Goal: Navigation & Orientation: Find specific page/section

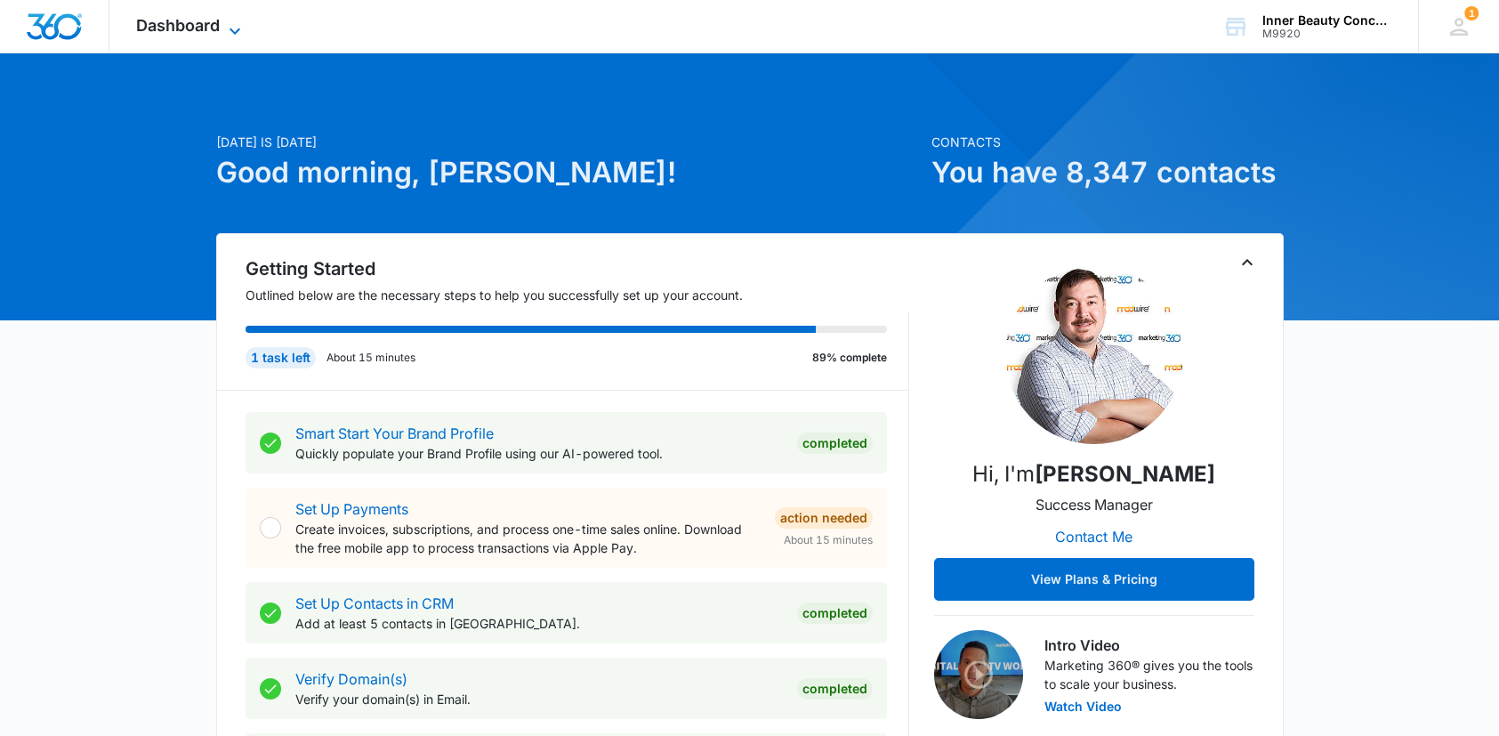
click at [235, 24] on icon at bounding box center [234, 30] width 21 height 21
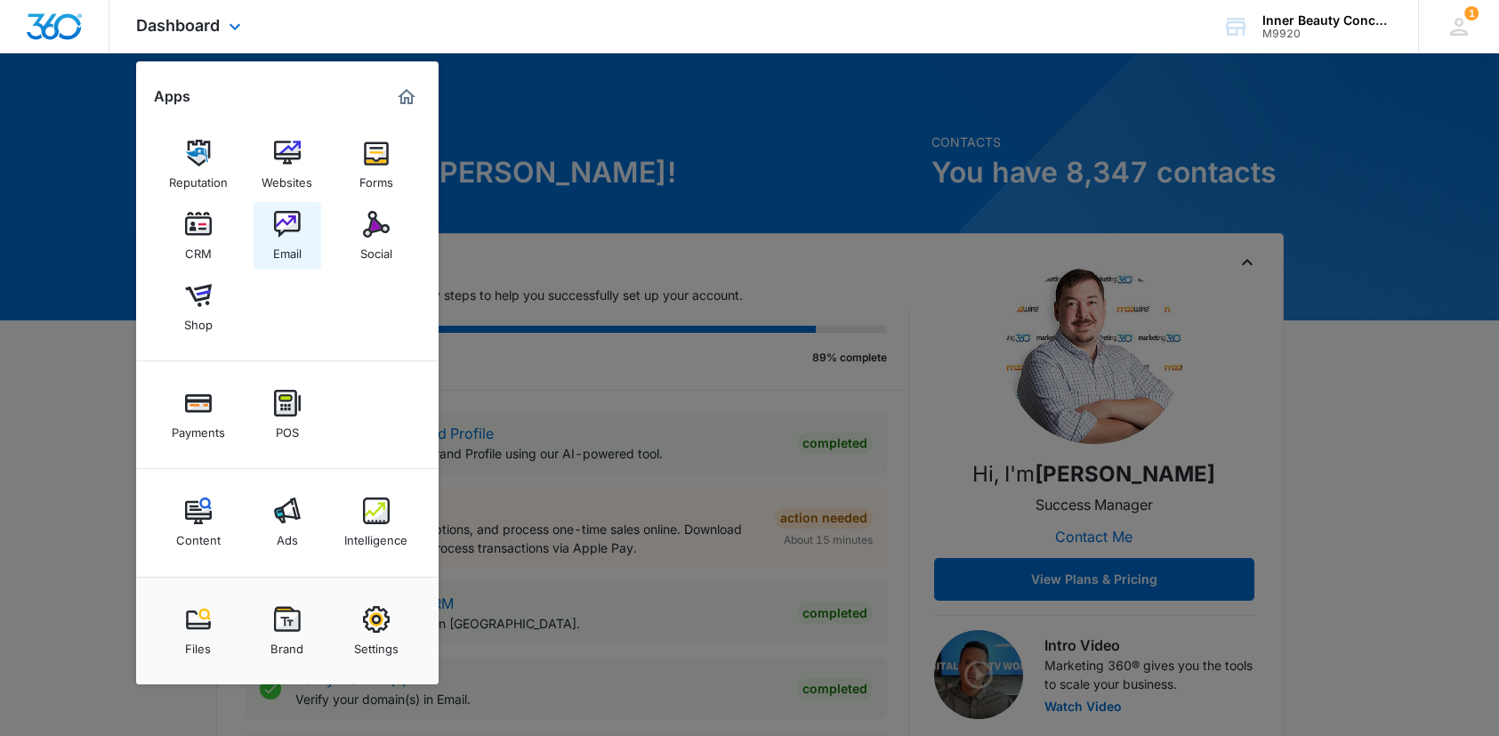
click at [287, 232] on img at bounding box center [287, 224] width 27 height 27
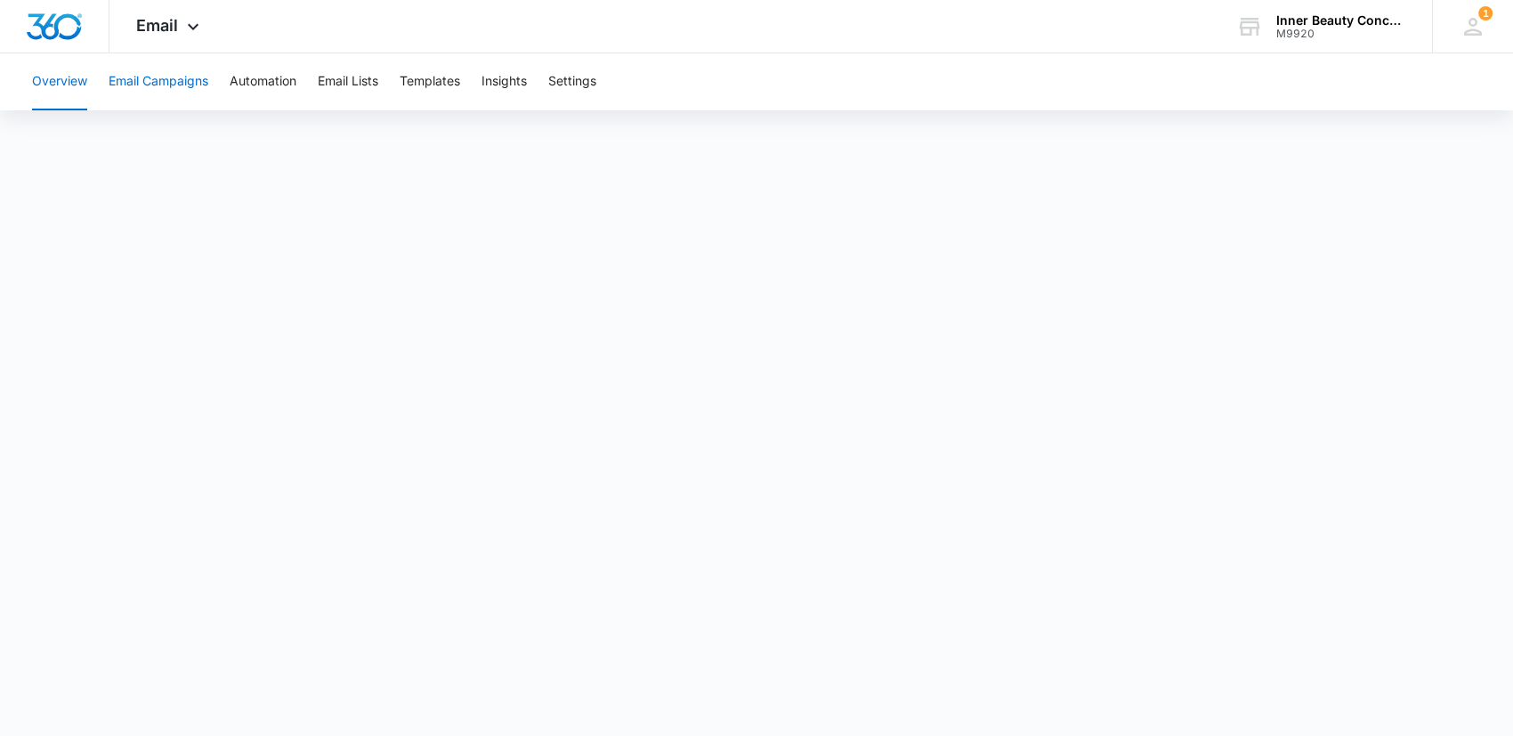
click at [171, 77] on button "Email Campaigns" at bounding box center [159, 81] width 100 height 57
click at [123, 75] on button "Email Campaigns" at bounding box center [159, 81] width 100 height 57
click at [151, 77] on button "Email Campaigns" at bounding box center [159, 81] width 100 height 57
click at [46, 74] on button "Overview" at bounding box center [59, 81] width 55 height 57
click at [171, 82] on button "Email Campaigns" at bounding box center [159, 81] width 100 height 57
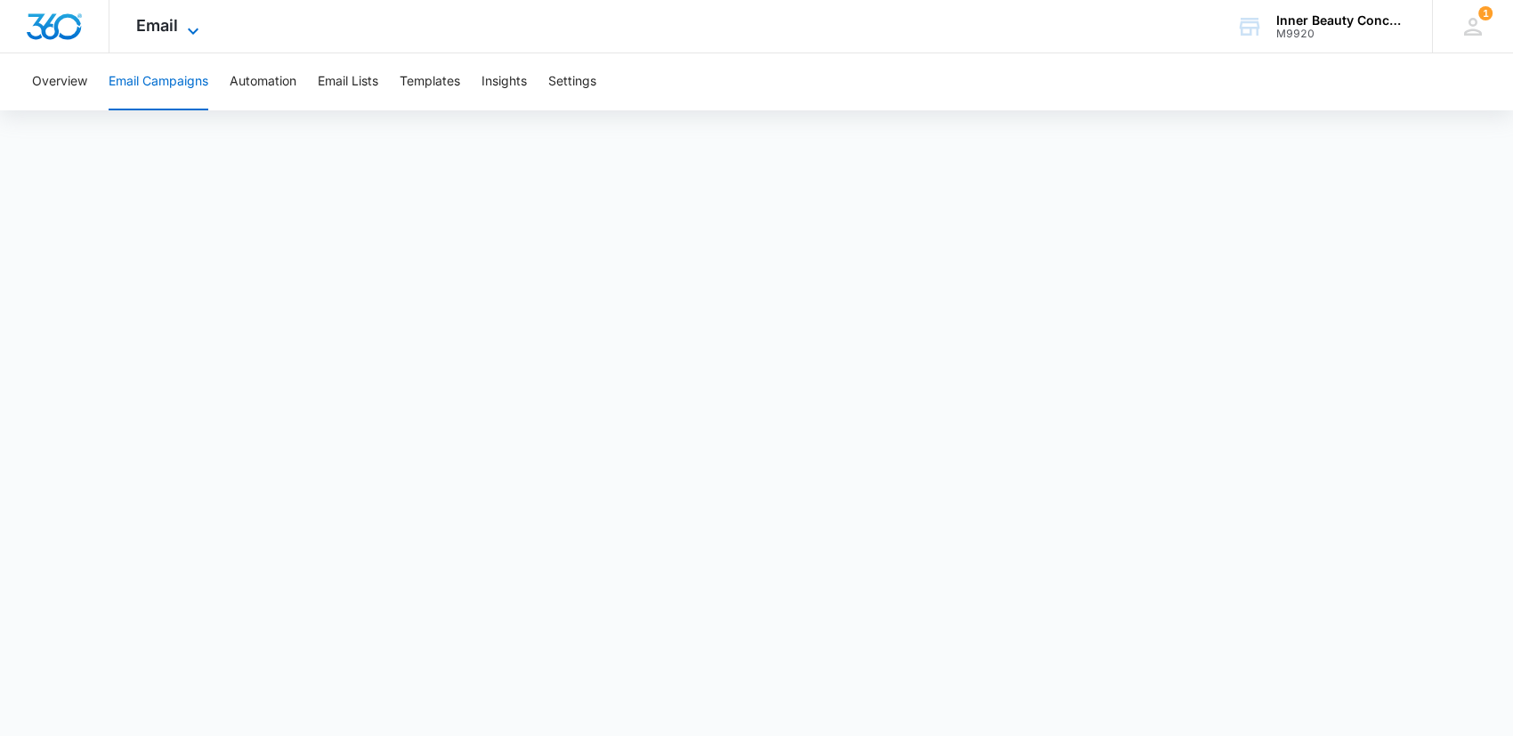
click at [198, 21] on icon at bounding box center [192, 30] width 21 height 21
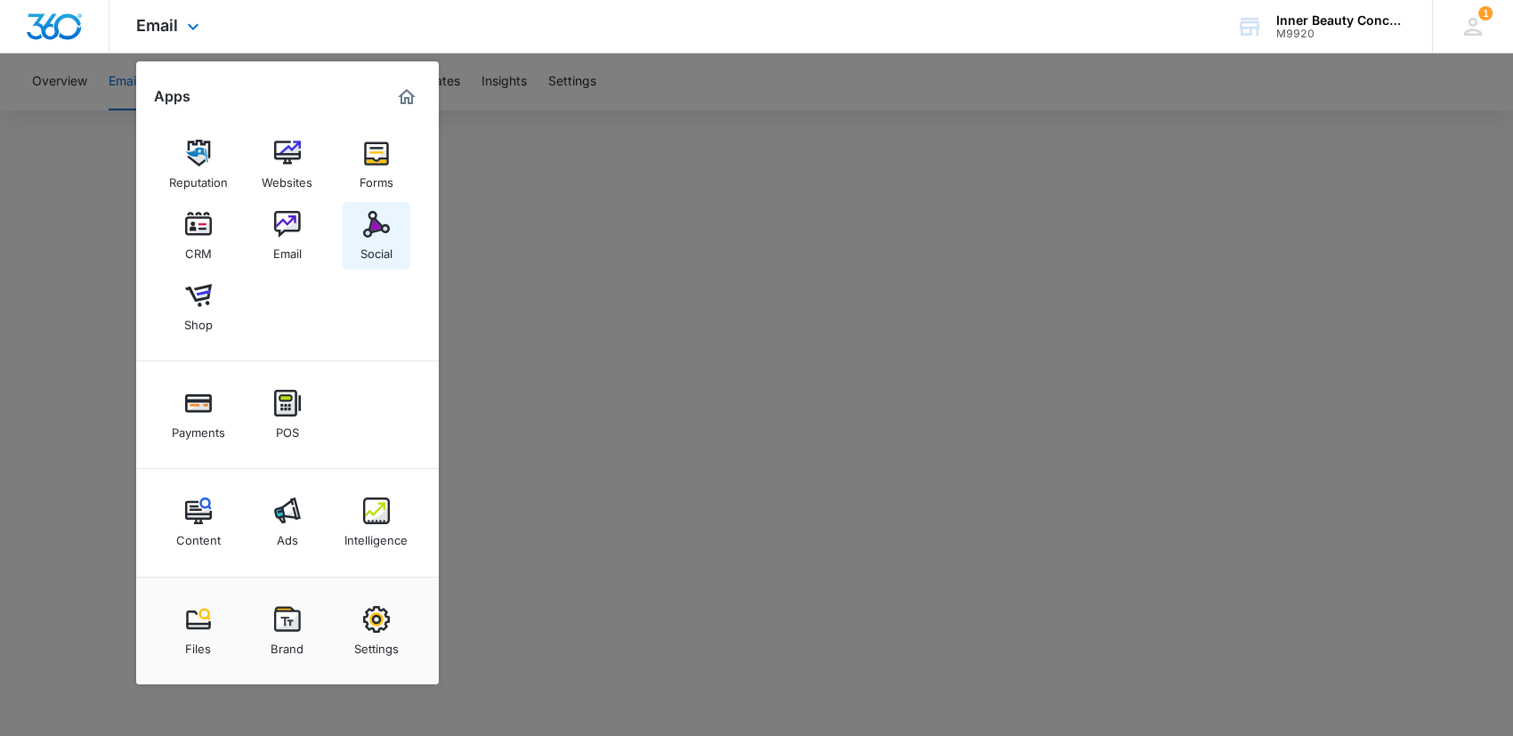
click at [383, 230] on img at bounding box center [376, 224] width 27 height 27
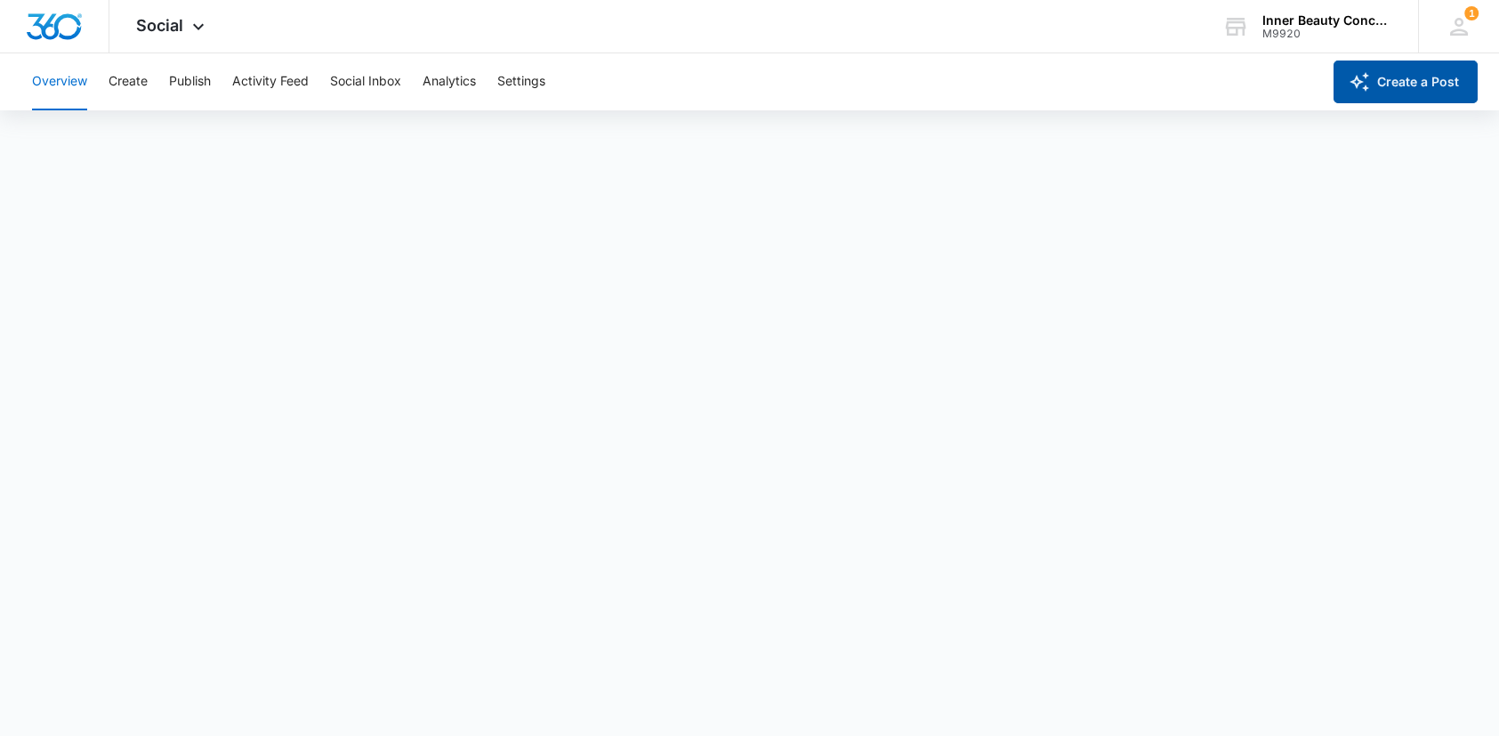
click at [1436, 85] on button "Create a Post" at bounding box center [1406, 82] width 144 height 43
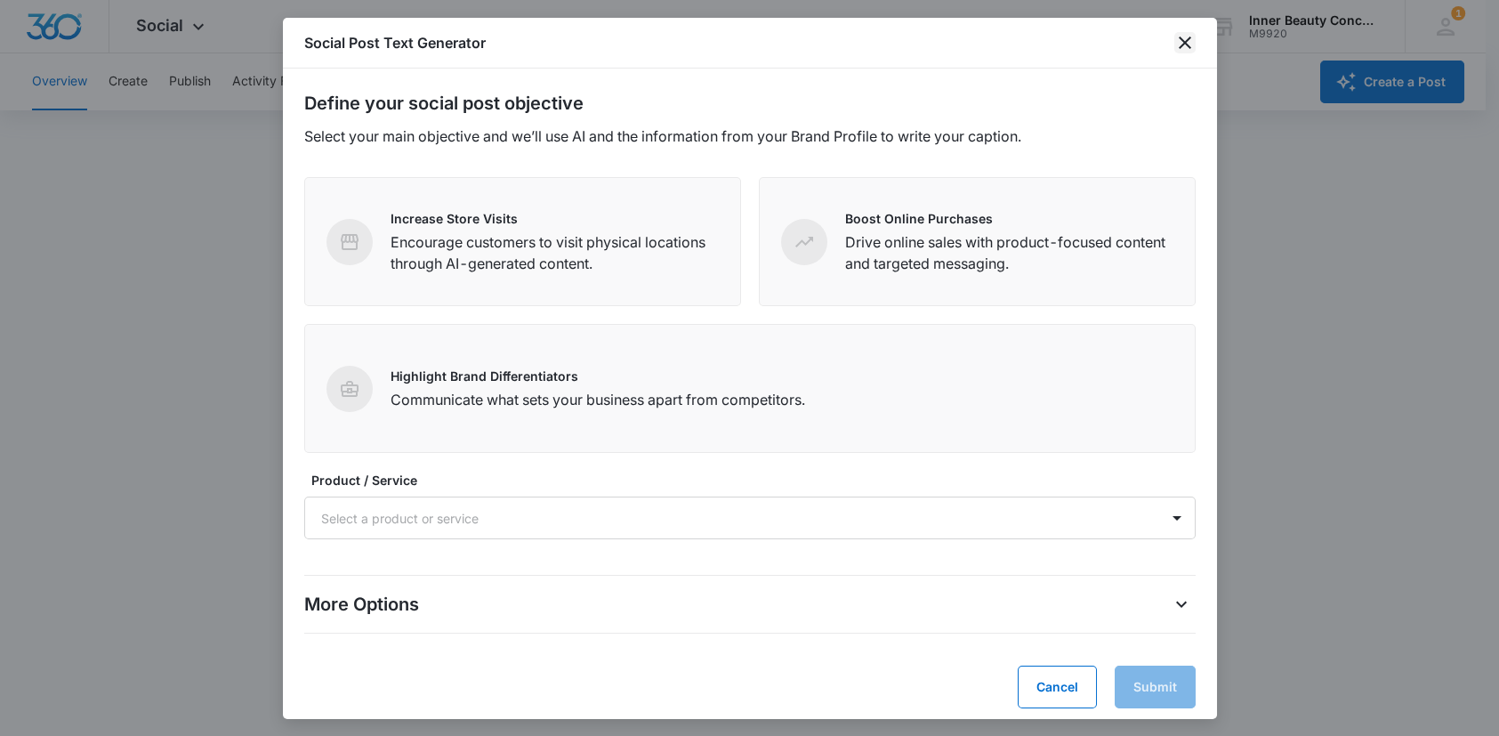
click at [1185, 37] on icon "close" at bounding box center [1184, 42] width 21 height 21
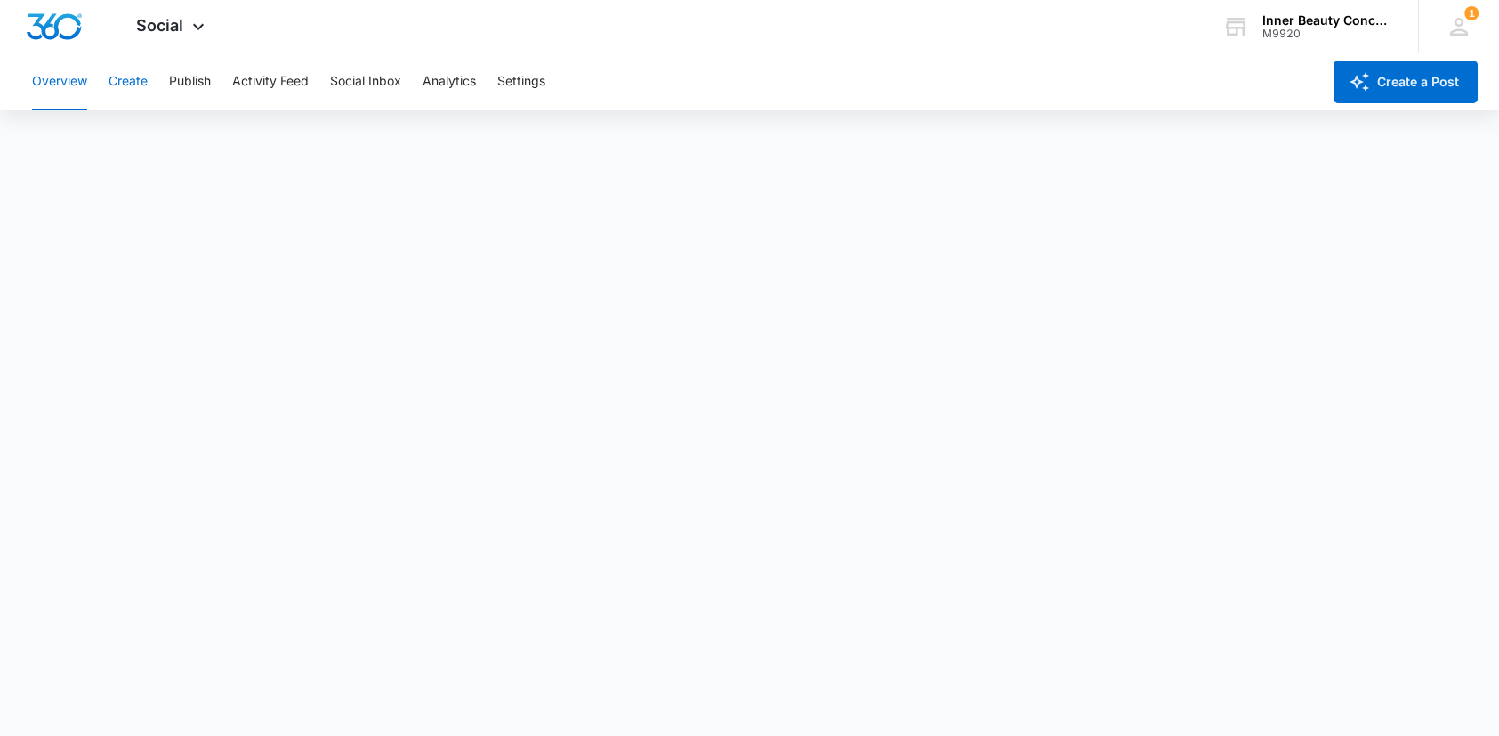
click at [128, 74] on button "Create" at bounding box center [128, 81] width 39 height 57
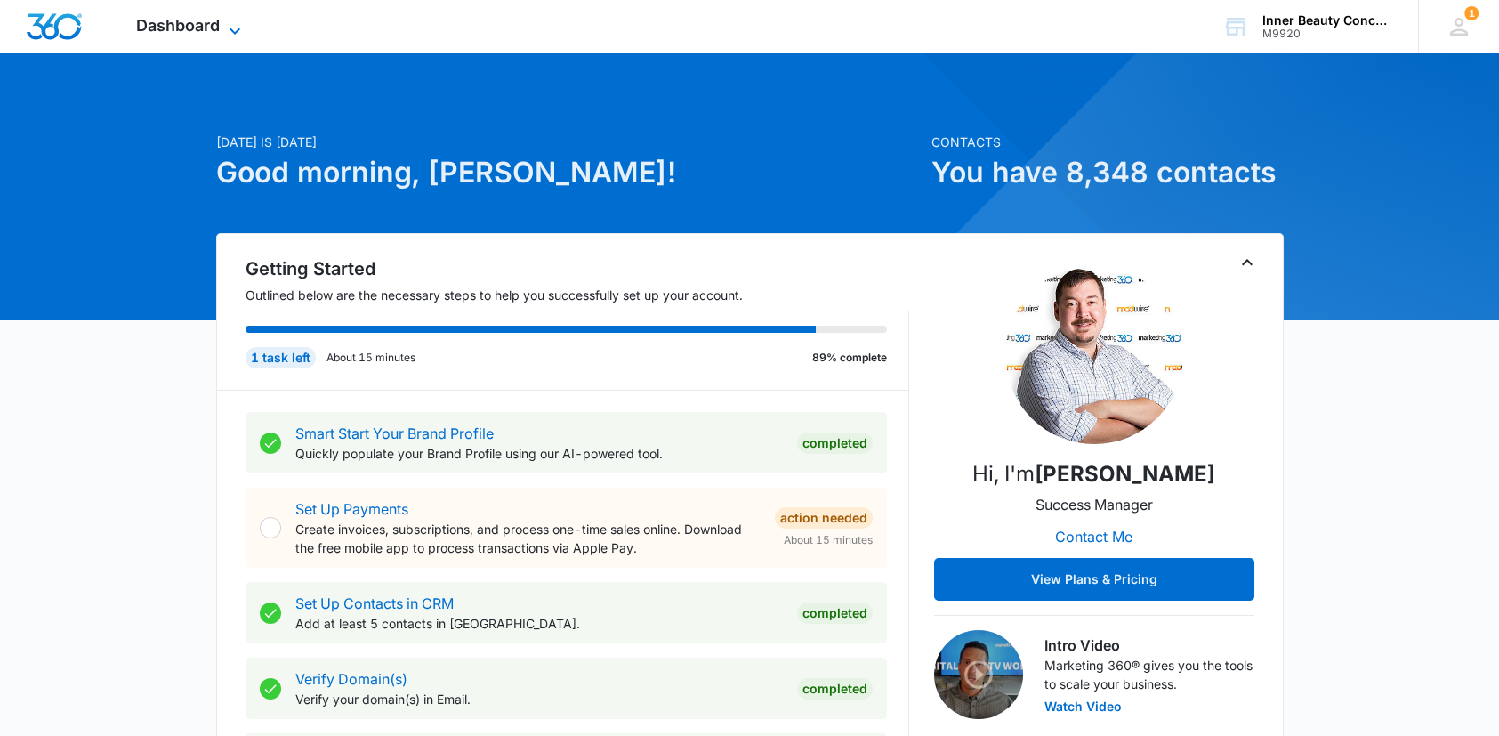
click at [225, 28] on icon at bounding box center [234, 30] width 21 height 21
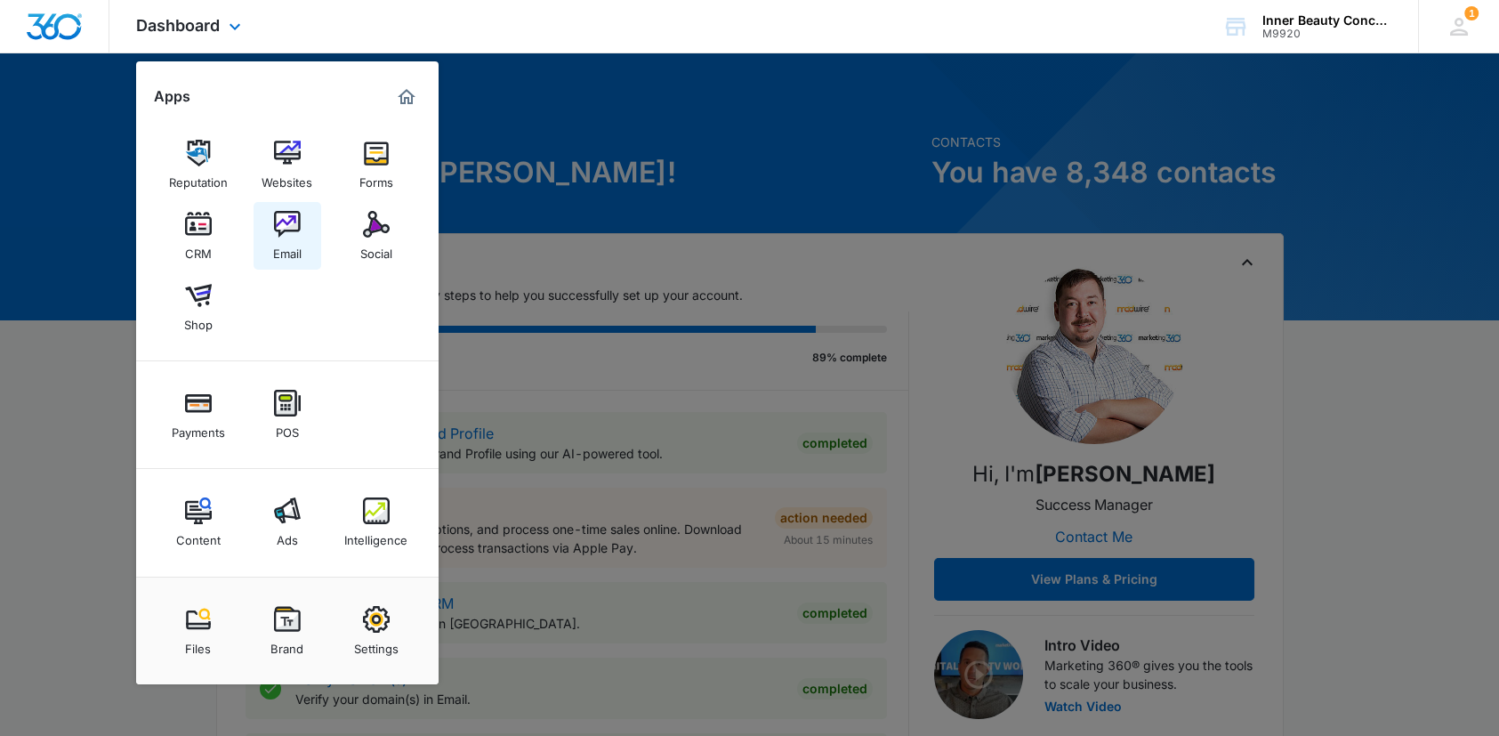
click at [289, 230] on img at bounding box center [287, 224] width 27 height 27
